Goal: Transaction & Acquisition: Purchase product/service

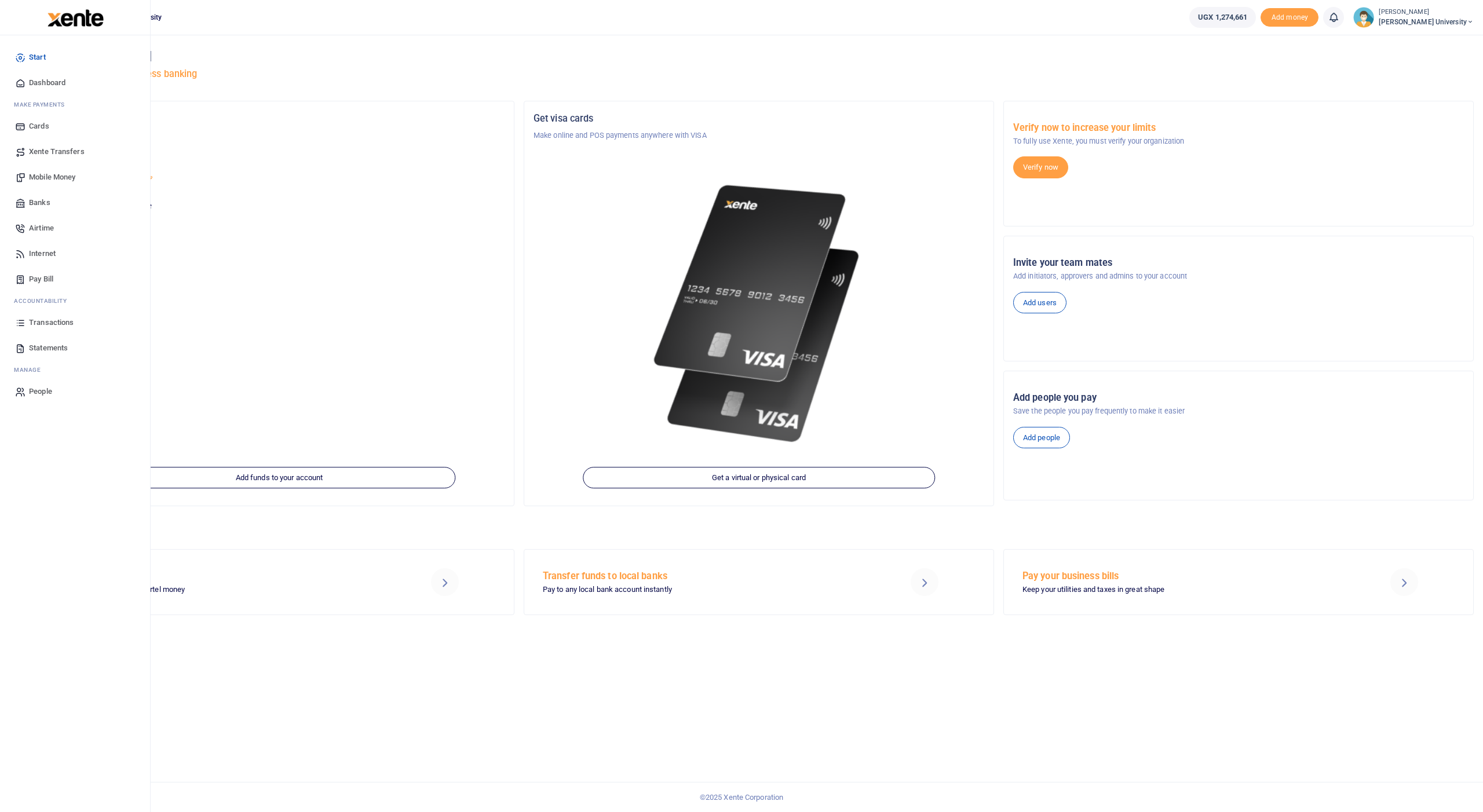
click at [39, 319] on span "Transactions" at bounding box center [51, 322] width 45 height 11
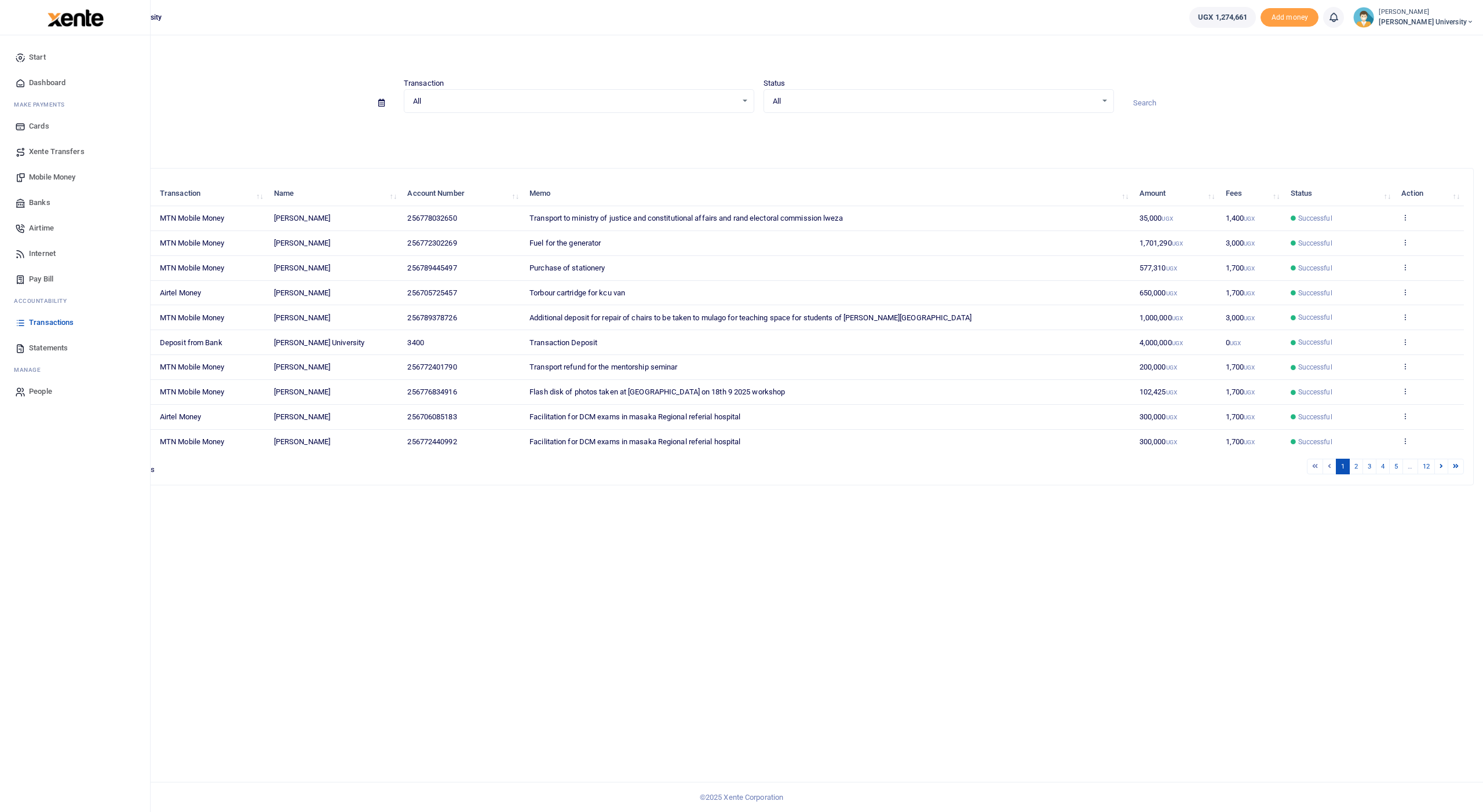
click at [39, 173] on span "Mobile Money" at bounding box center [52, 177] width 47 height 11
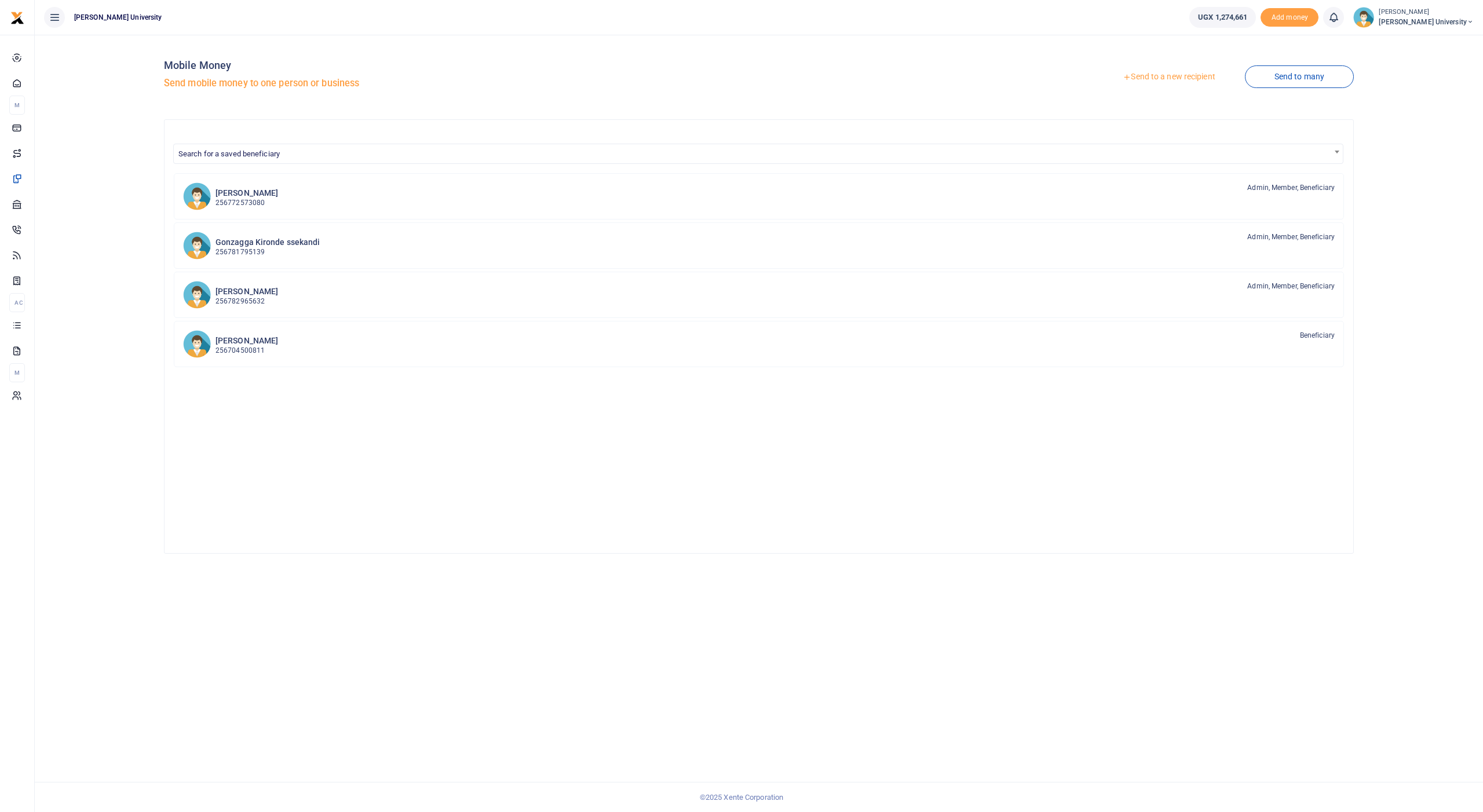
click at [1177, 75] on link "Send to a new recipient" at bounding box center [1168, 76] width 151 height 21
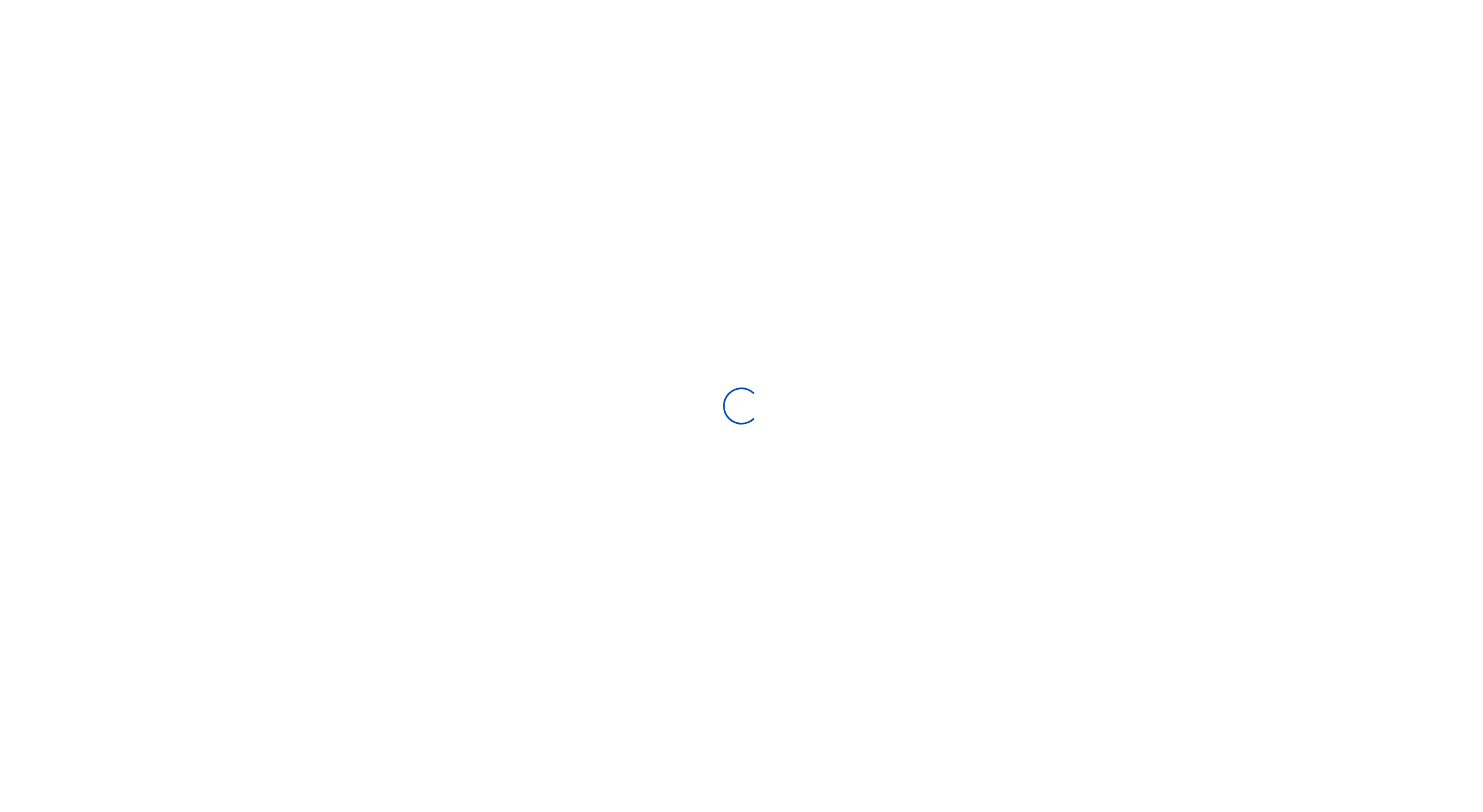
select select "Loading bundles"
select select
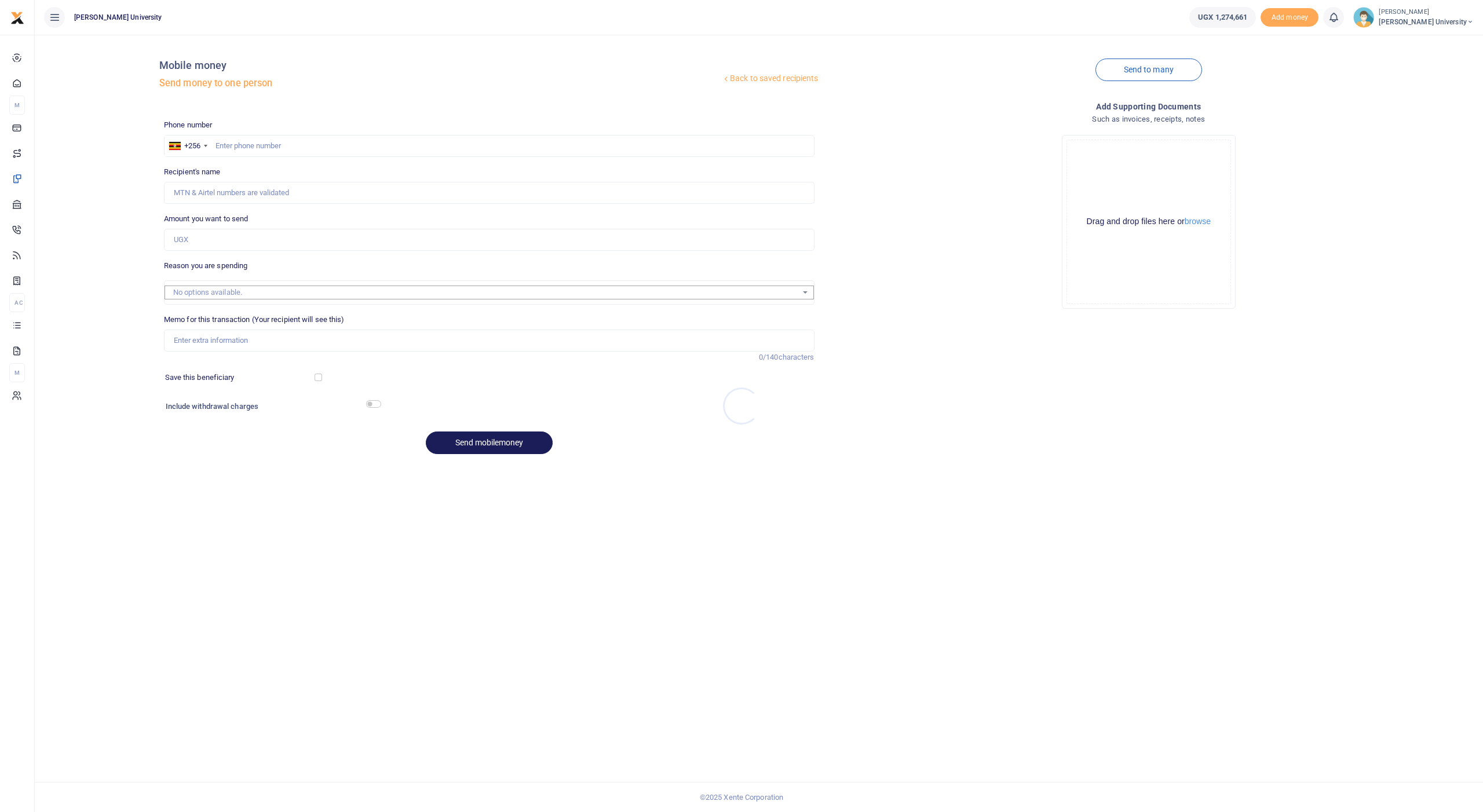
click at [265, 142] on div at bounding box center [741, 406] width 1483 height 812
click at [260, 144] on input "text" at bounding box center [489, 146] width 651 height 22
type input "791905427"
type input "[PERSON_NAME]"
type input "791905427"
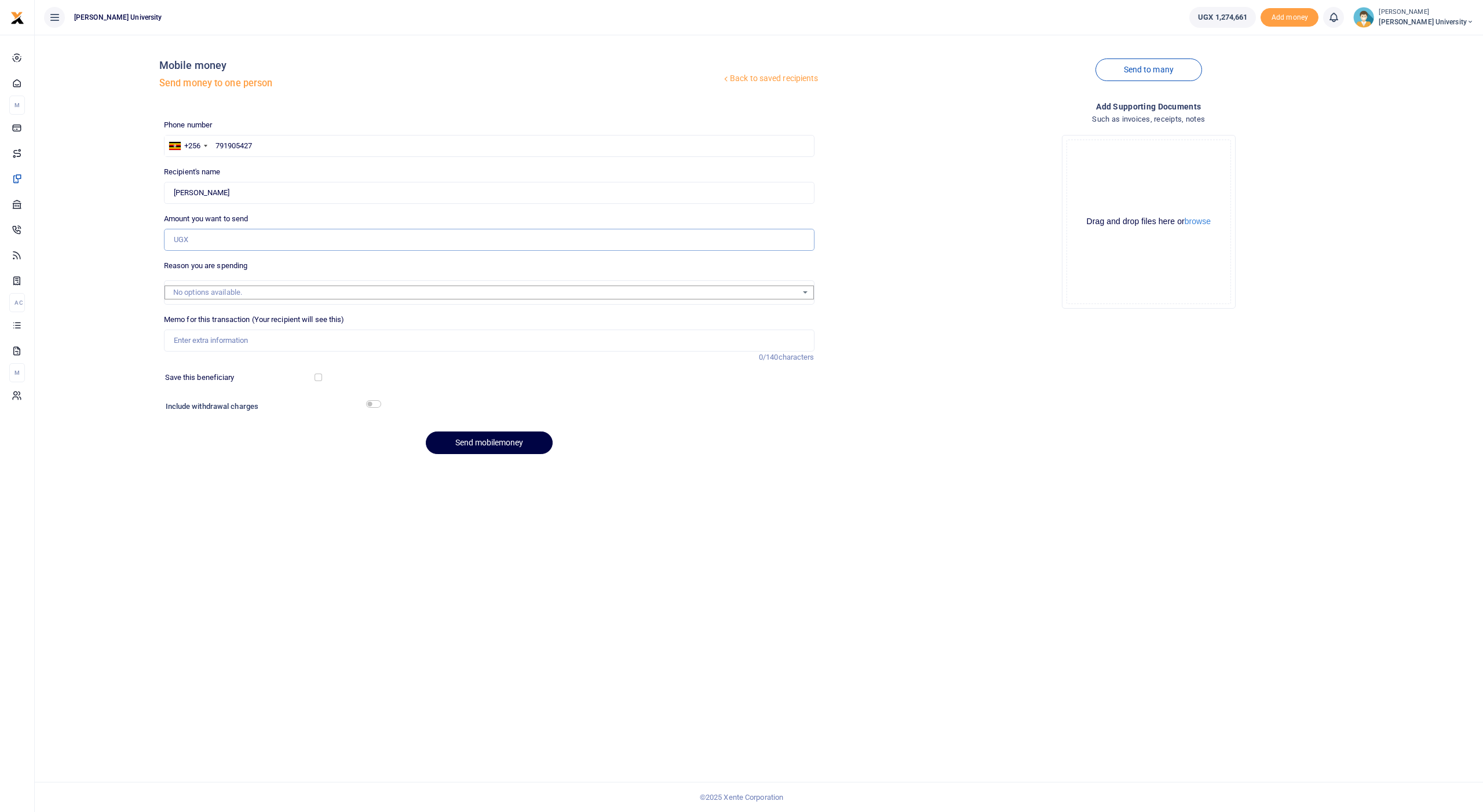
click at [196, 241] on input "Amount you want to send" at bounding box center [489, 240] width 651 height 22
type input "60,000"
click at [195, 341] on input "Memo for this transaction (Your recipient will see this)" at bounding box center [489, 341] width 651 height 22
type input "f"
drag, startPoint x: 526, startPoint y: 337, endPoint x: 151, endPoint y: 335, distance: 375.0
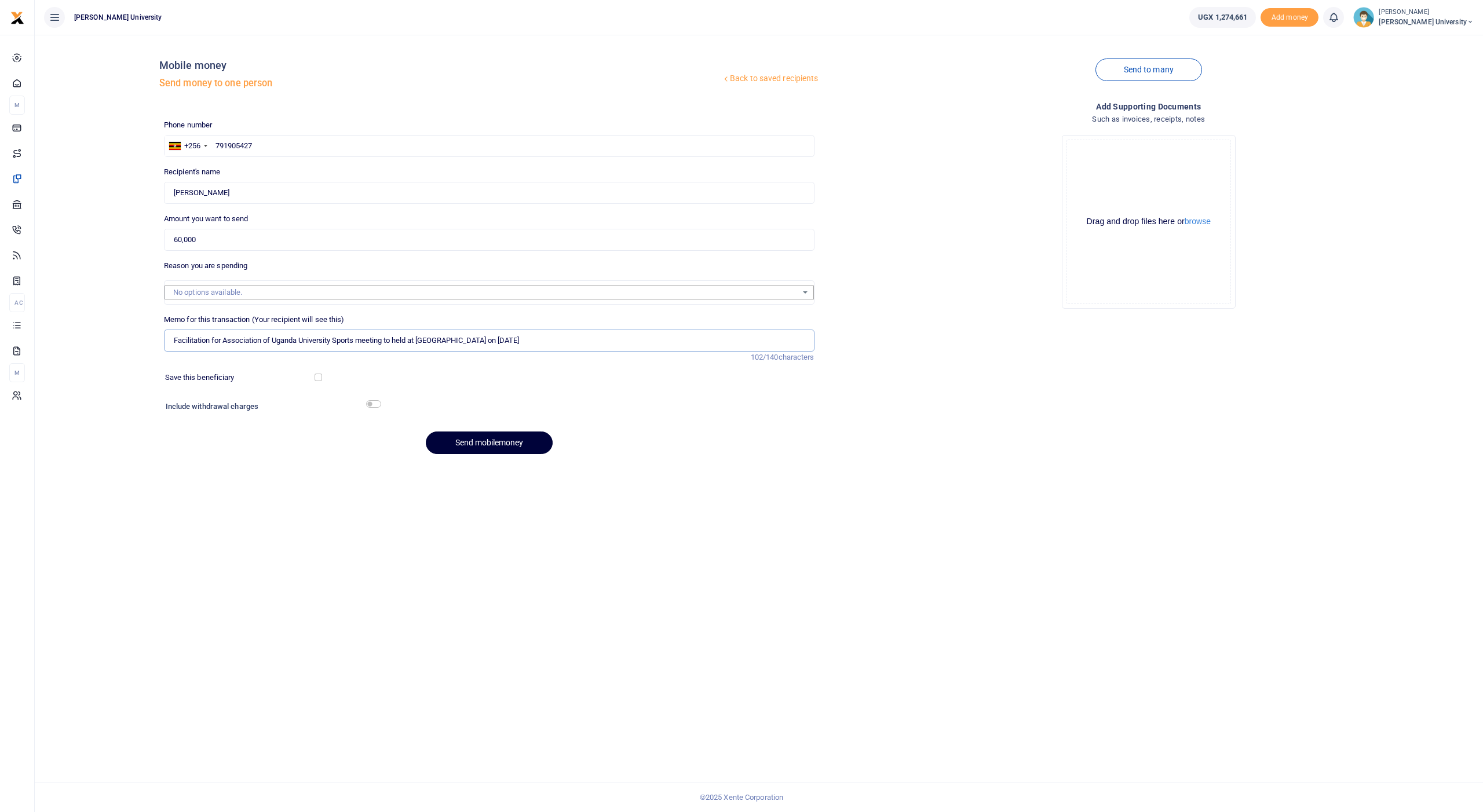
type input "Facilitation for Association of Uganda University Sports meeting to held at UCU…"
click at [493, 442] on button "Send mobilemoney" at bounding box center [489, 443] width 127 height 23
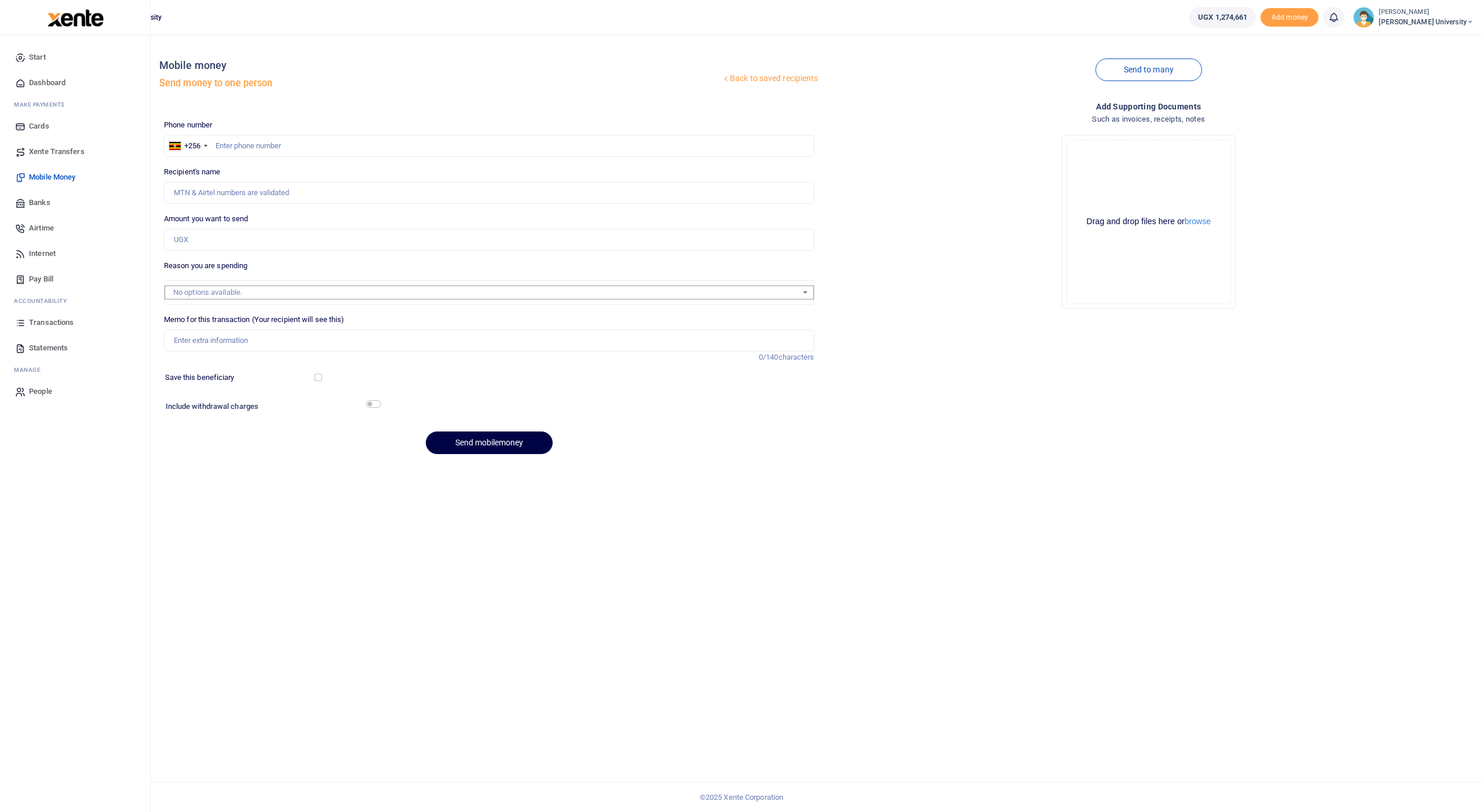
click at [56, 326] on span "Transactions" at bounding box center [51, 322] width 45 height 11
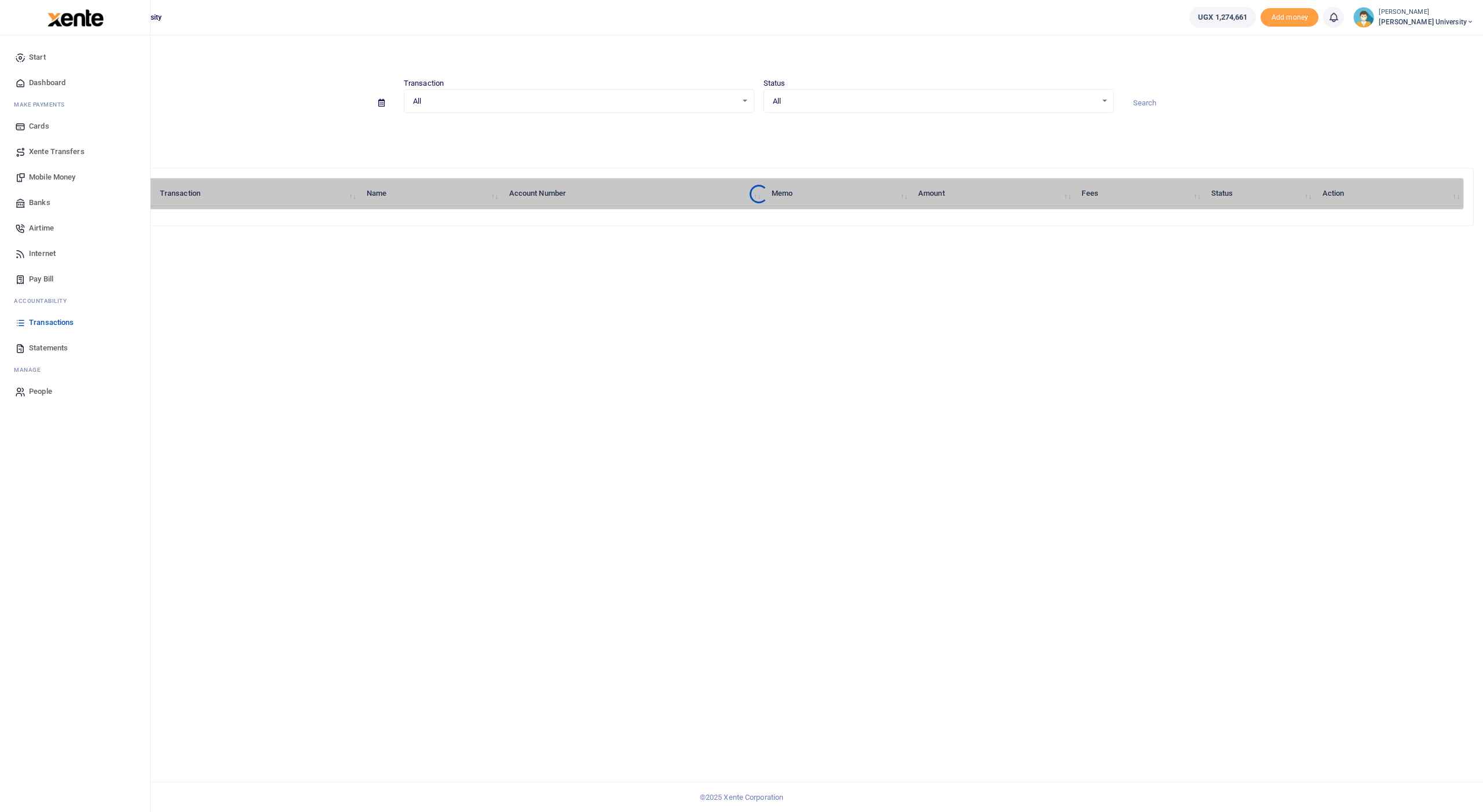
click at [56, 317] on span "Transactions" at bounding box center [51, 322] width 45 height 11
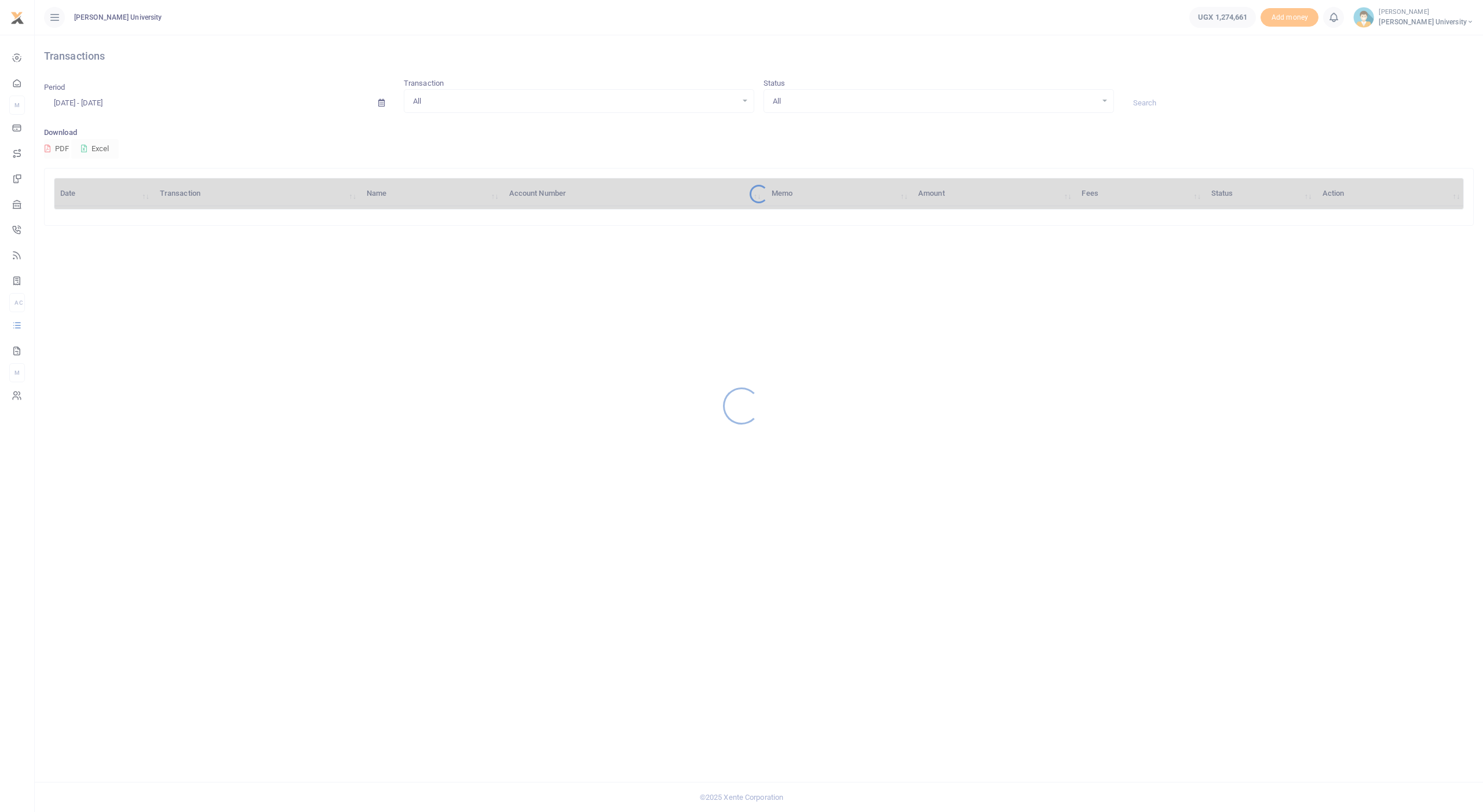
click at [56, 317] on div at bounding box center [741, 406] width 1483 height 812
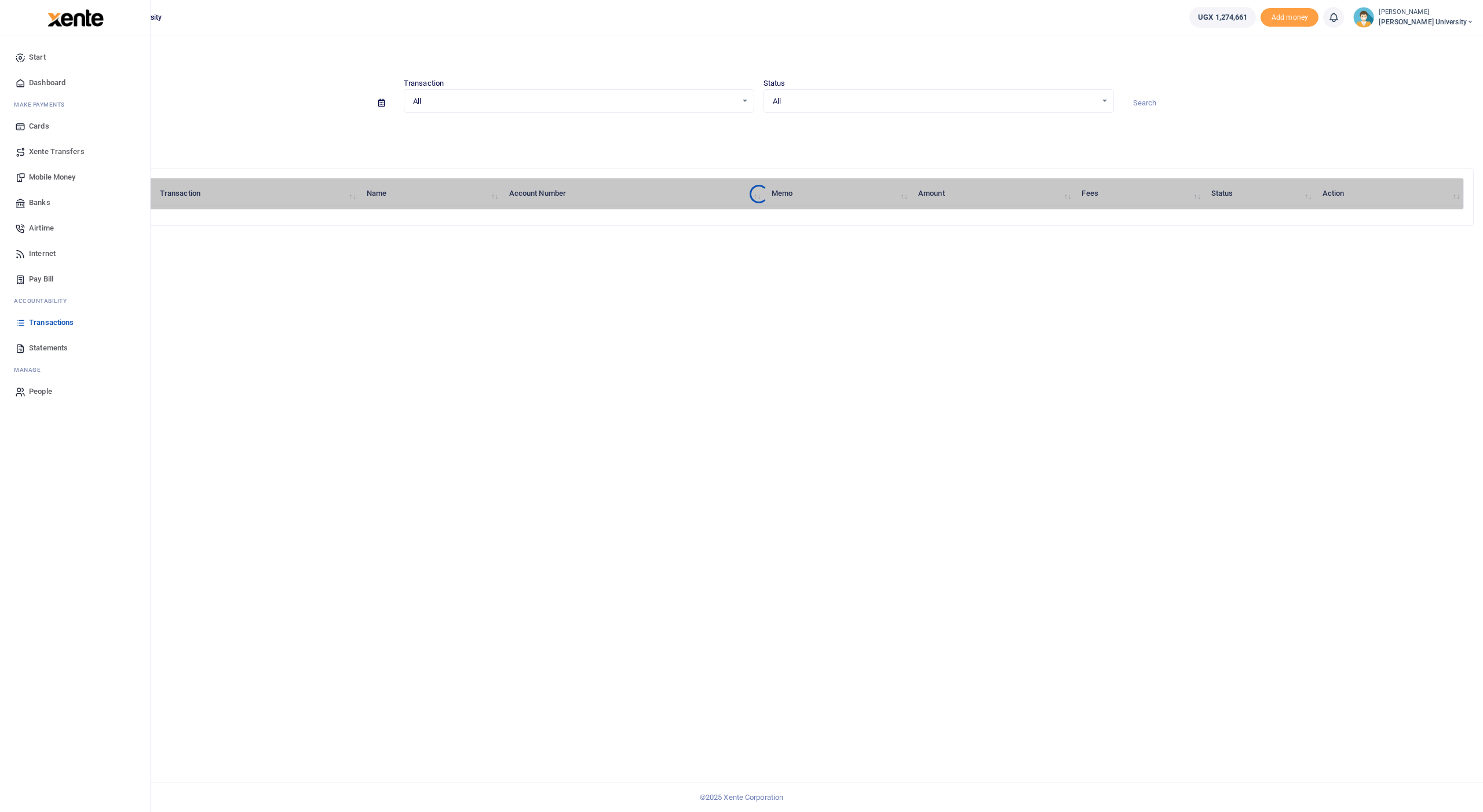
click at [39, 178] on span "Mobile Money" at bounding box center [52, 177] width 47 height 11
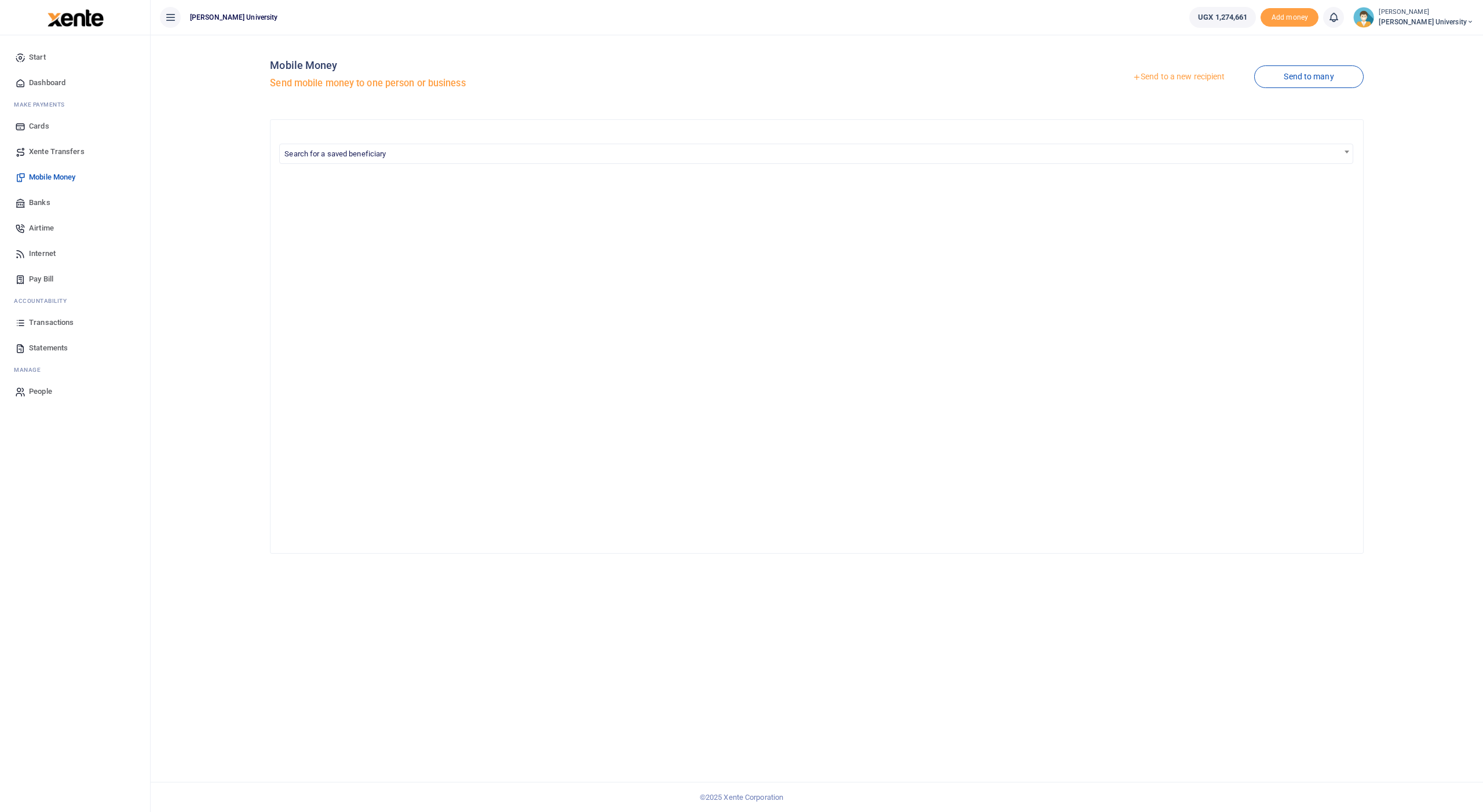
click at [1156, 78] on link "Send to a new recipient" at bounding box center [1178, 76] width 151 height 21
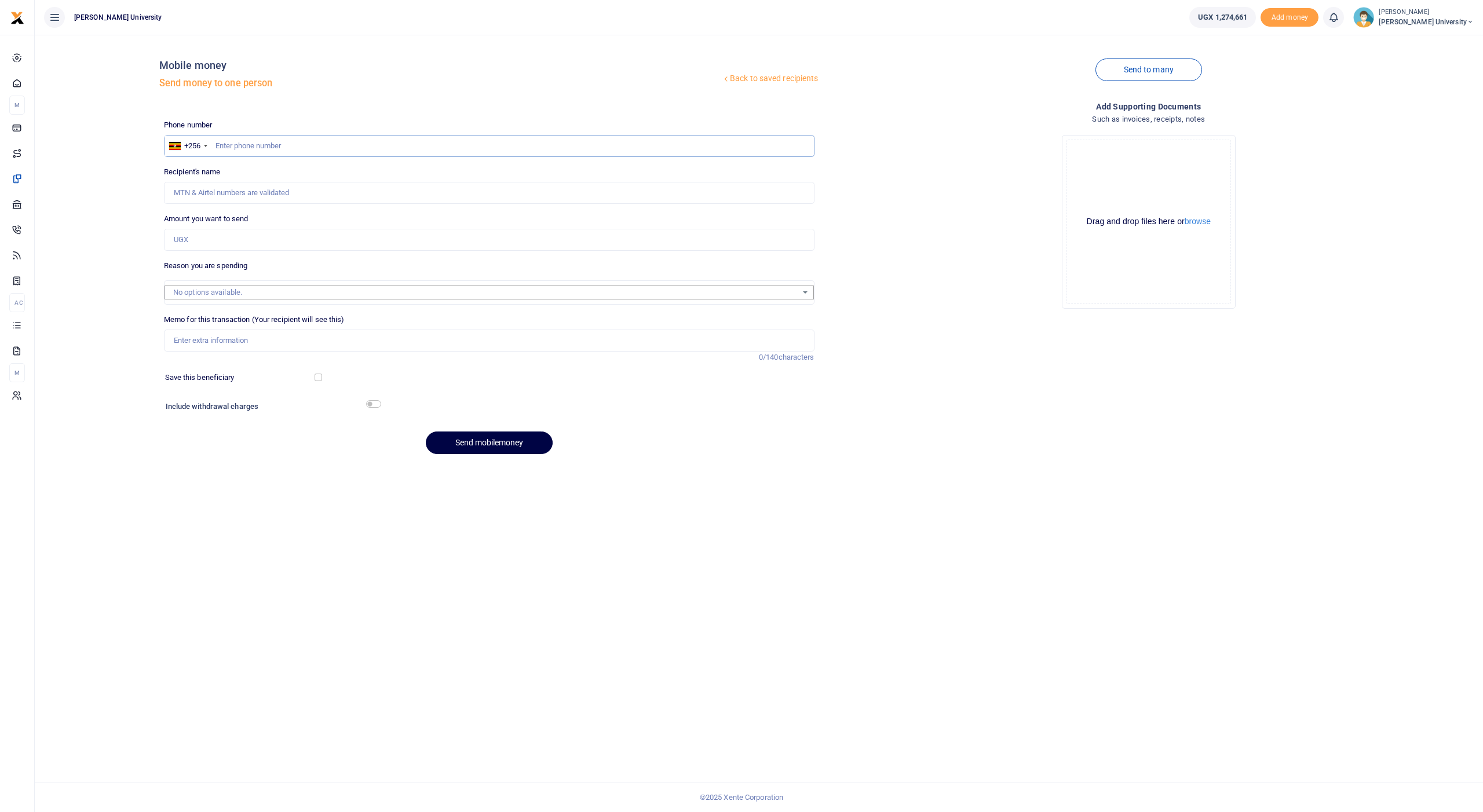
click at [238, 149] on input "text" at bounding box center [489, 146] width 651 height 22
type input "778093657"
type input "[PERSON_NAME]"
click at [219, 234] on input "Amount you want to send" at bounding box center [489, 240] width 651 height 22
type input "60,000"
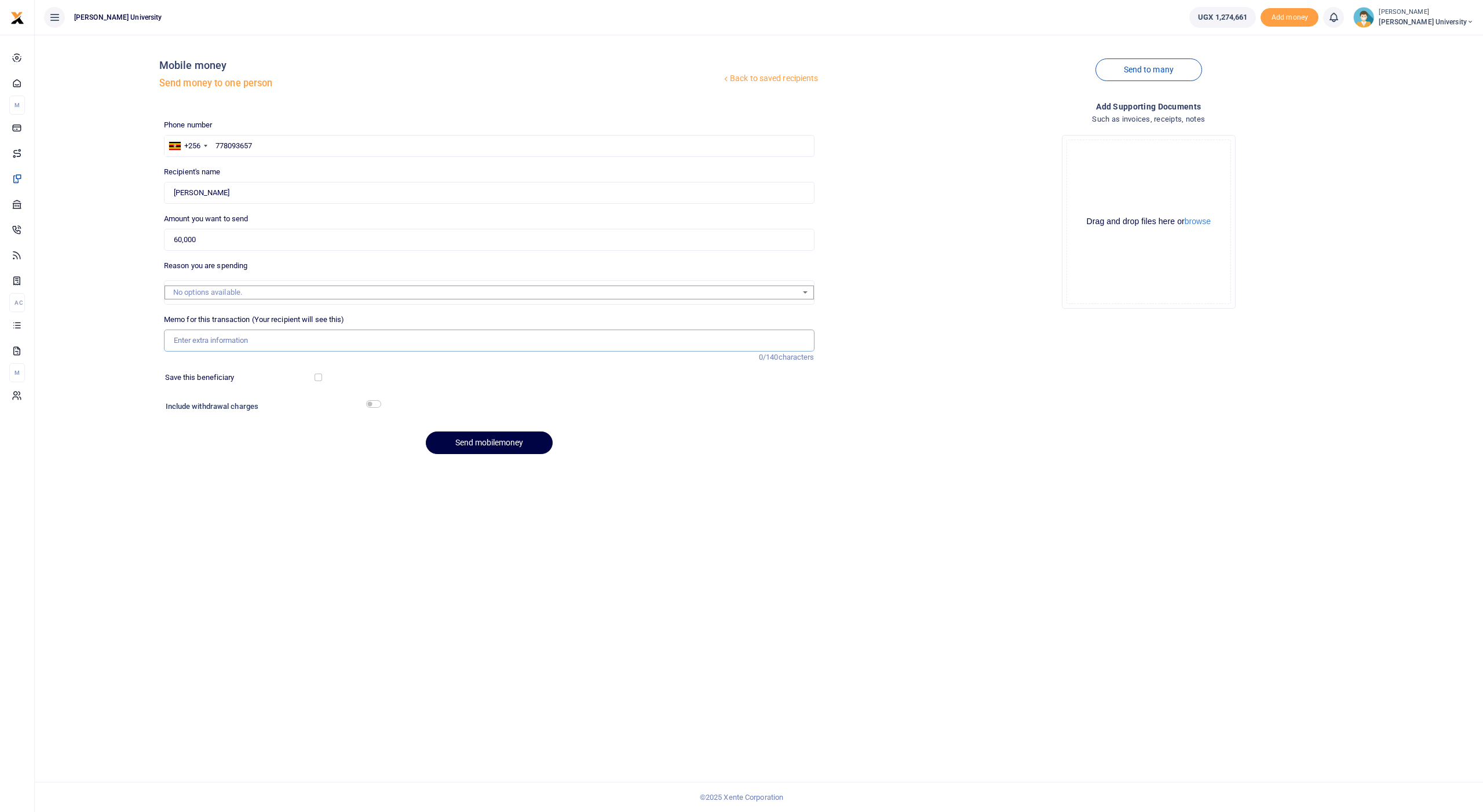
click at [197, 331] on input "Memo for this transaction (Your recipient will see this)" at bounding box center [489, 341] width 651 height 22
paste input "Facilitation for Association of Uganda University Sports meeting to held at [GE…"
type input "Facilitation for Association of Uganda University Sports meeting to held at [GE…"
click at [453, 436] on button "Send mobilemoney" at bounding box center [489, 443] width 127 height 23
click at [234, 143] on input "text" at bounding box center [489, 146] width 651 height 22
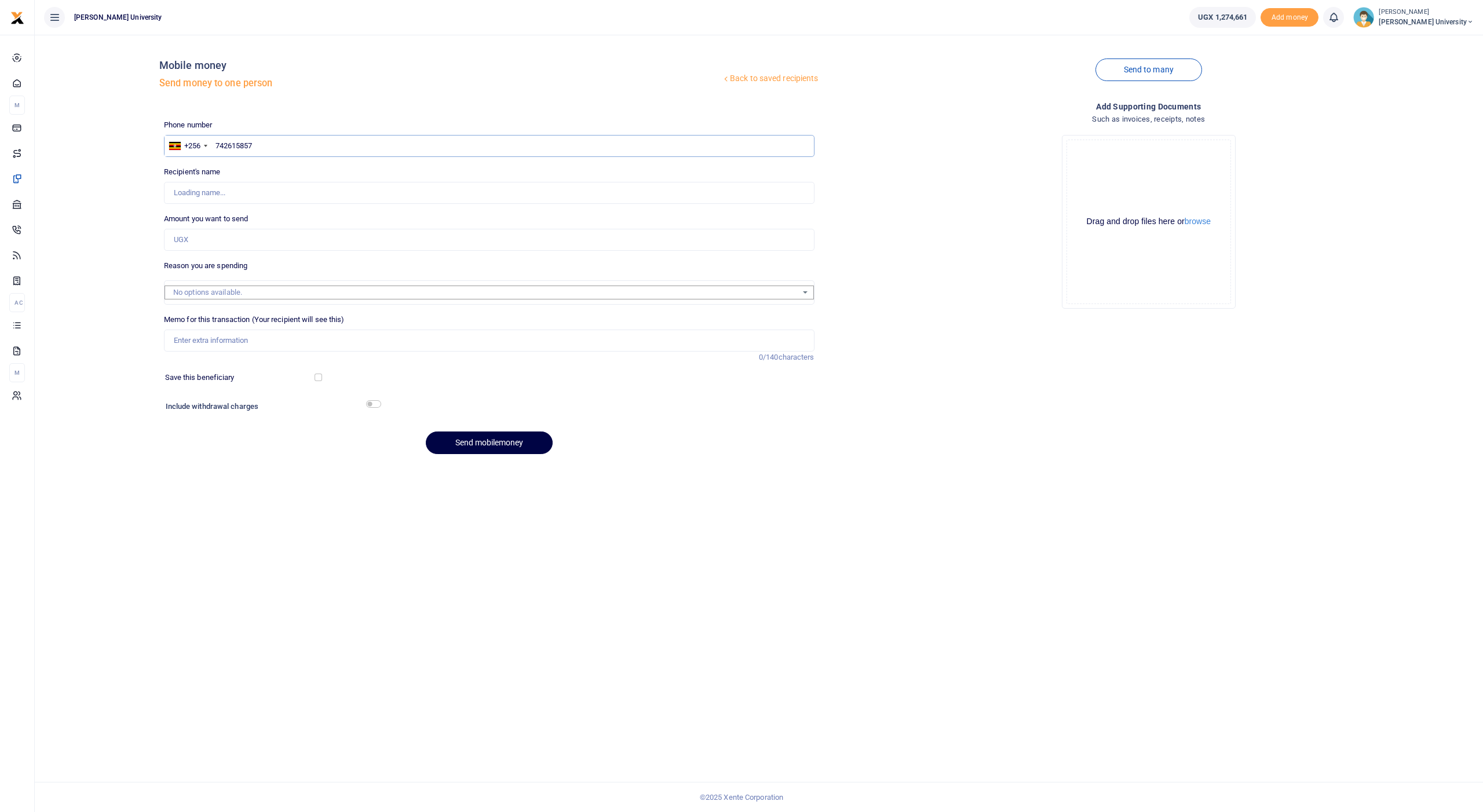
type input "742615857"
click at [206, 238] on input "Amount you want to send" at bounding box center [489, 240] width 651 height 22
type input "1"
type input "[PERSON_NAME]"
type input "280,000"
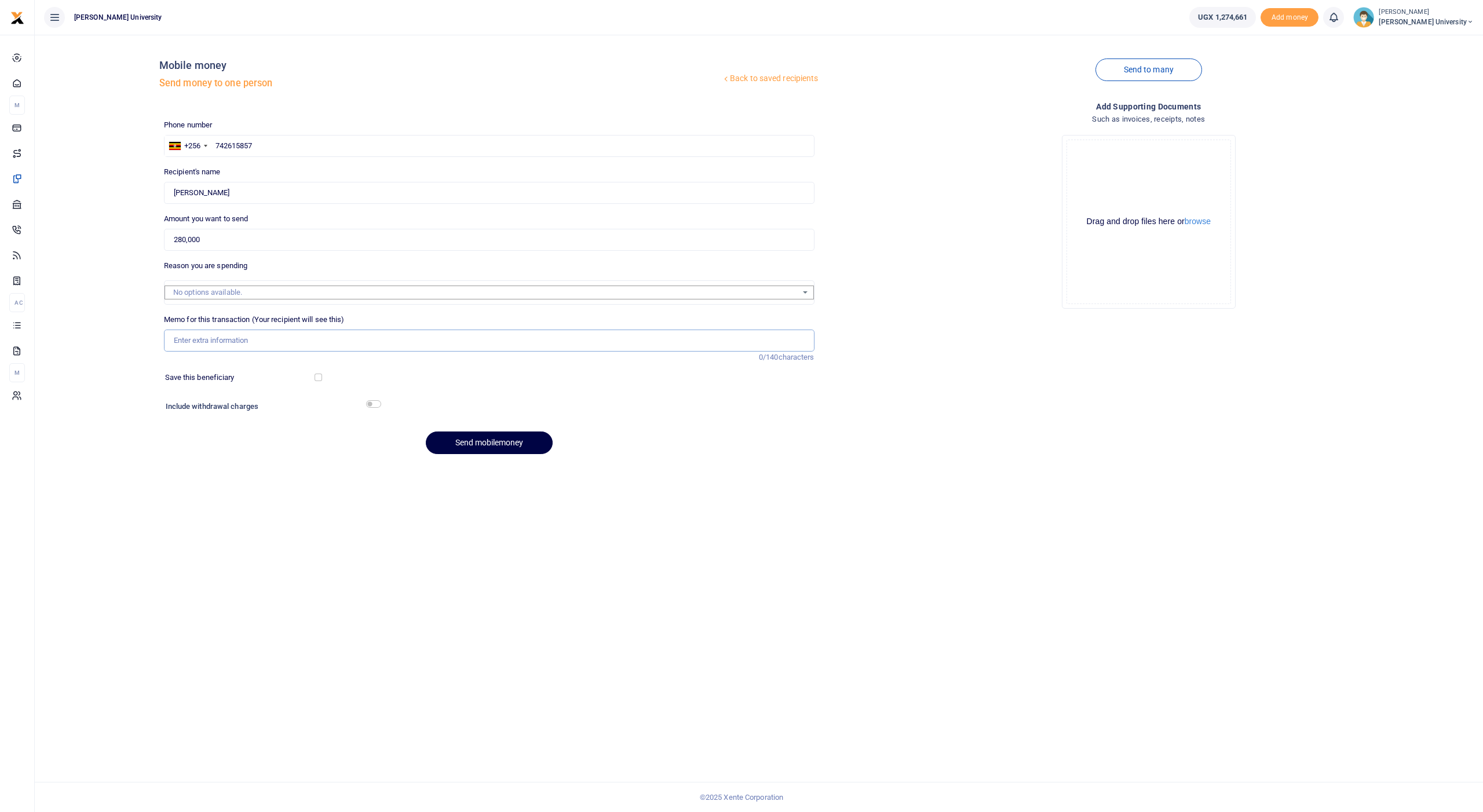
click at [229, 332] on input "Memo for this transaction (Your recipient will see this)" at bounding box center [489, 341] width 651 height 22
click at [464, 437] on button "Send mobilemoney" at bounding box center [489, 443] width 127 height 23
click at [177, 335] on input "for 2 bags of Mice Pellets" at bounding box center [489, 341] width 651 height 22
click at [189, 336] on input "For 2 bags of Mice Pellets" at bounding box center [489, 341] width 651 height 22
type input "For two bags of Mice Pellets"
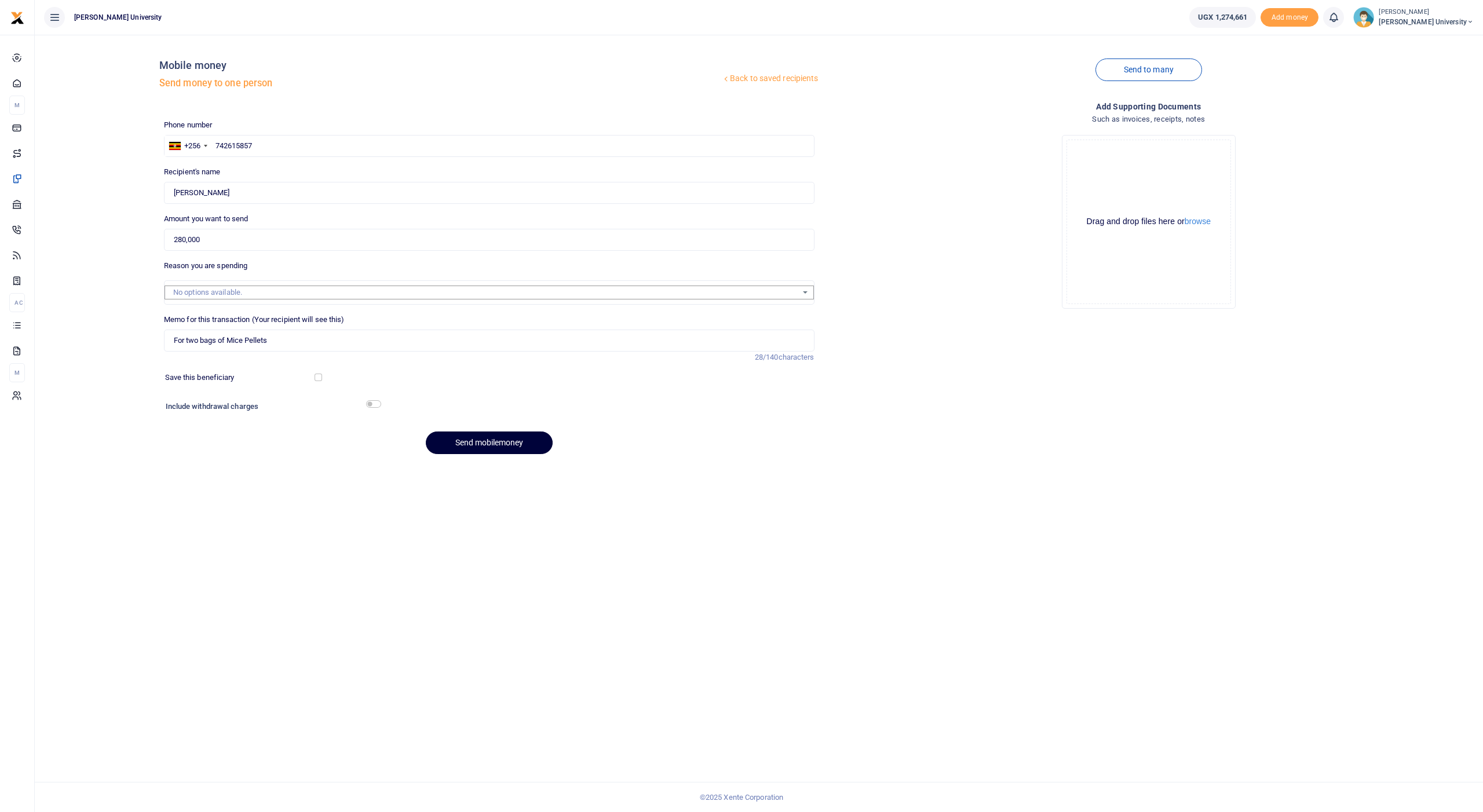
click at [455, 433] on button "Send mobilemoney" at bounding box center [489, 443] width 127 height 23
